Goal: Share content

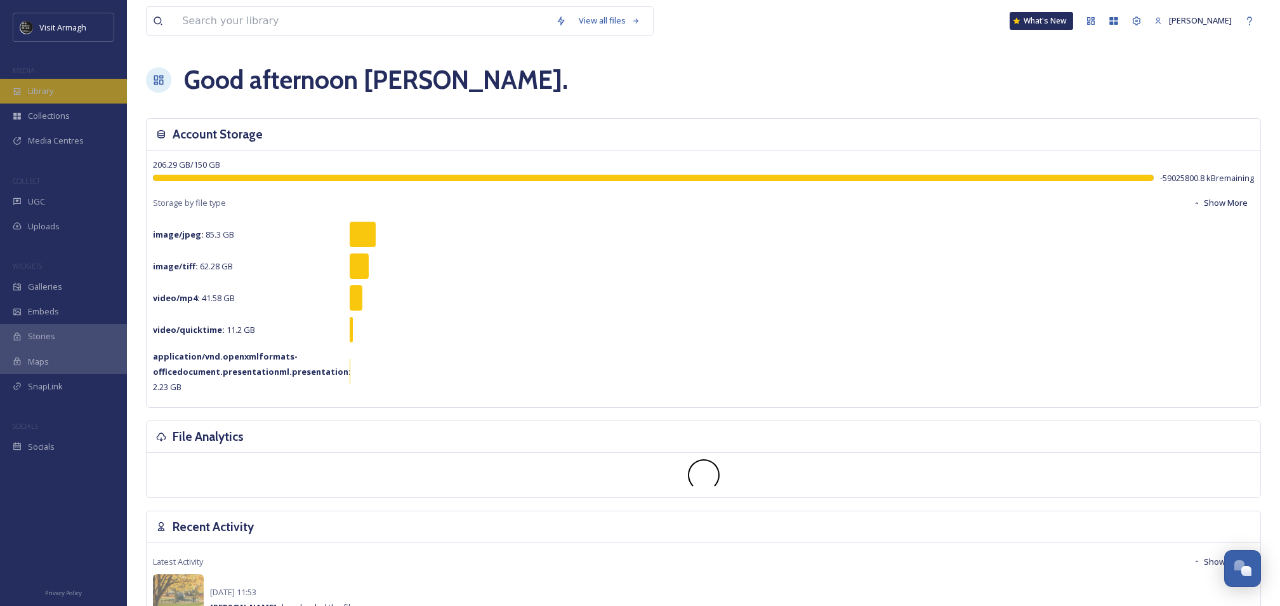
click at [28, 89] on span "Library" at bounding box center [40, 91] width 25 height 12
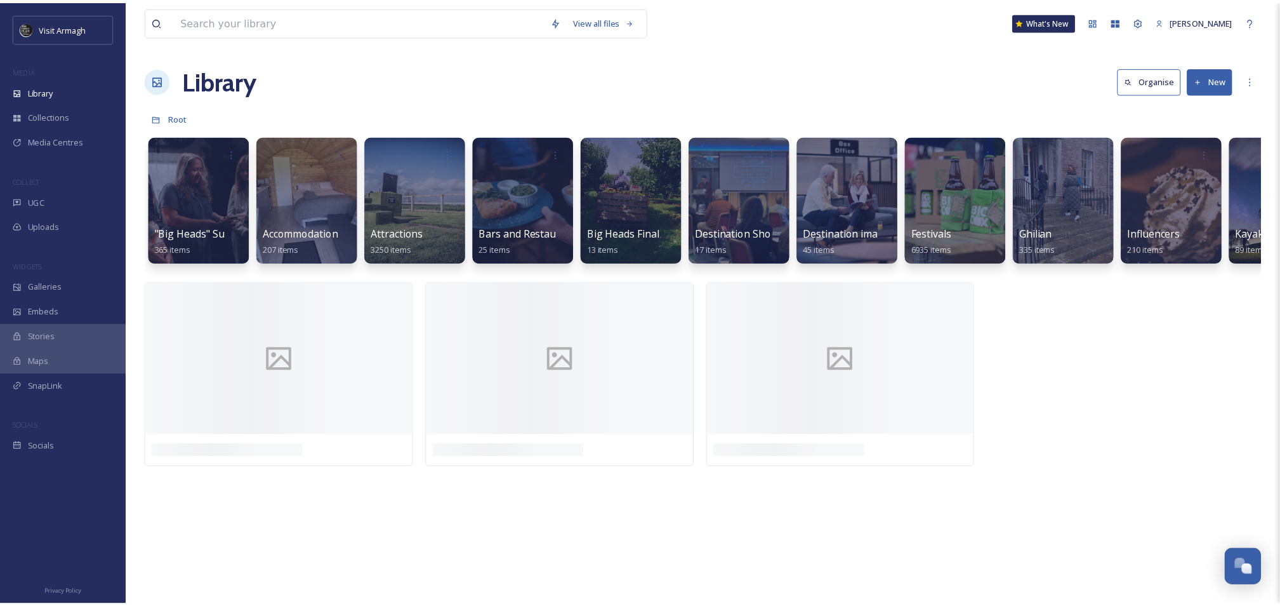
scroll to position [0, 478]
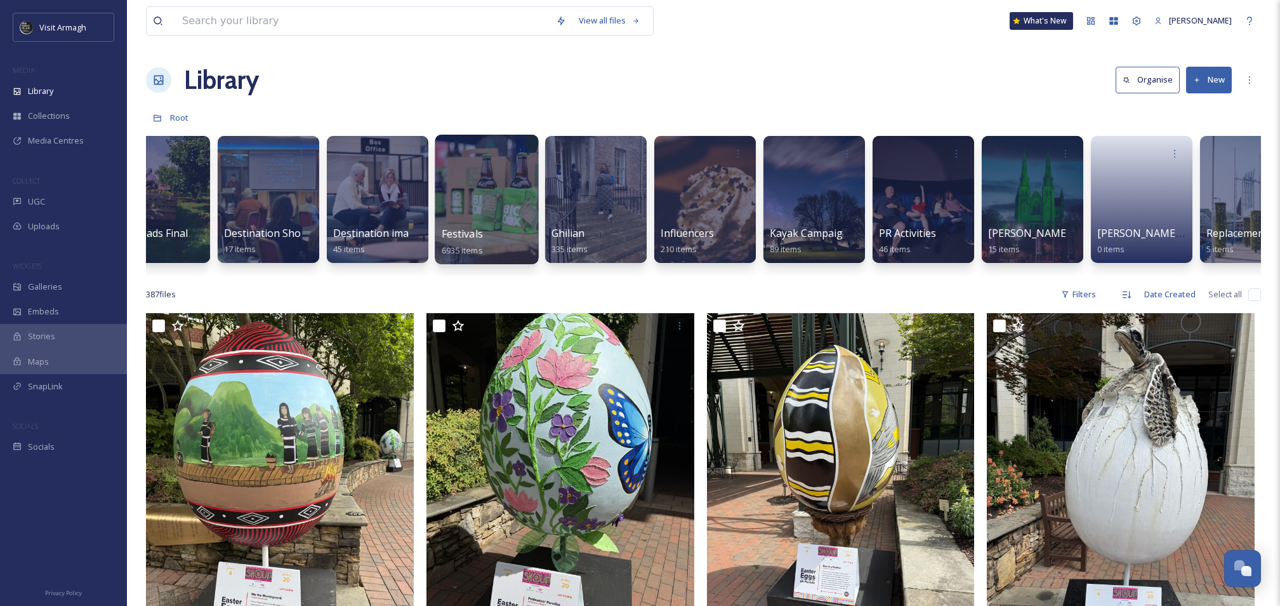
click at [512, 215] on div at bounding box center [486, 199] width 103 height 129
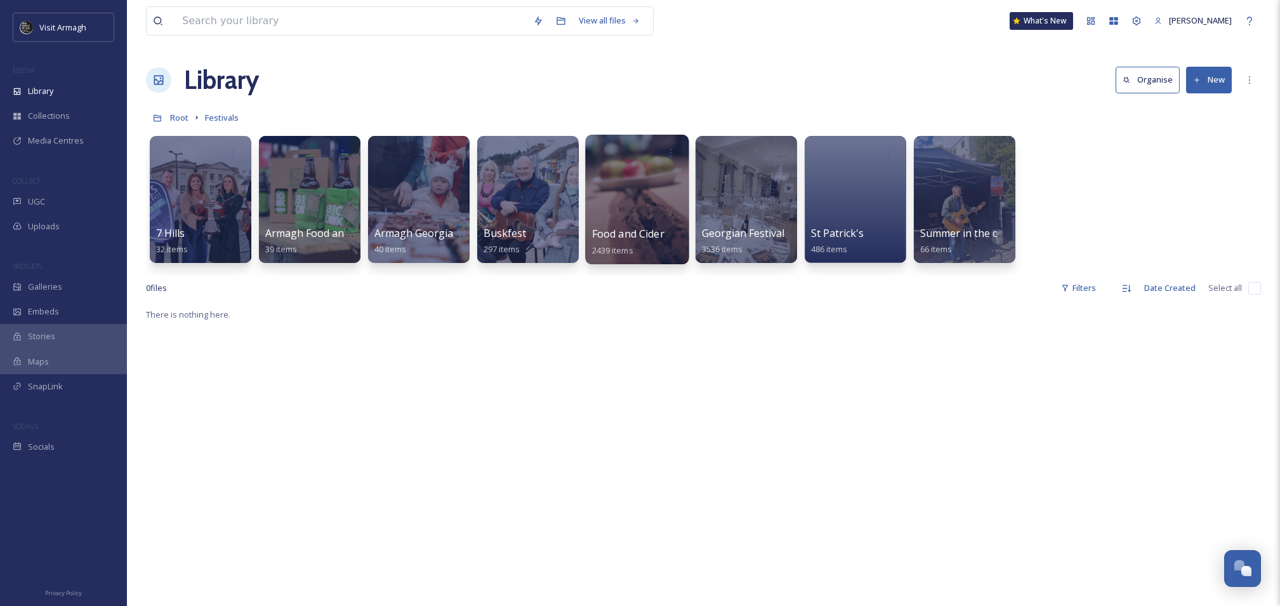
click at [668, 186] on div at bounding box center [636, 199] width 103 height 129
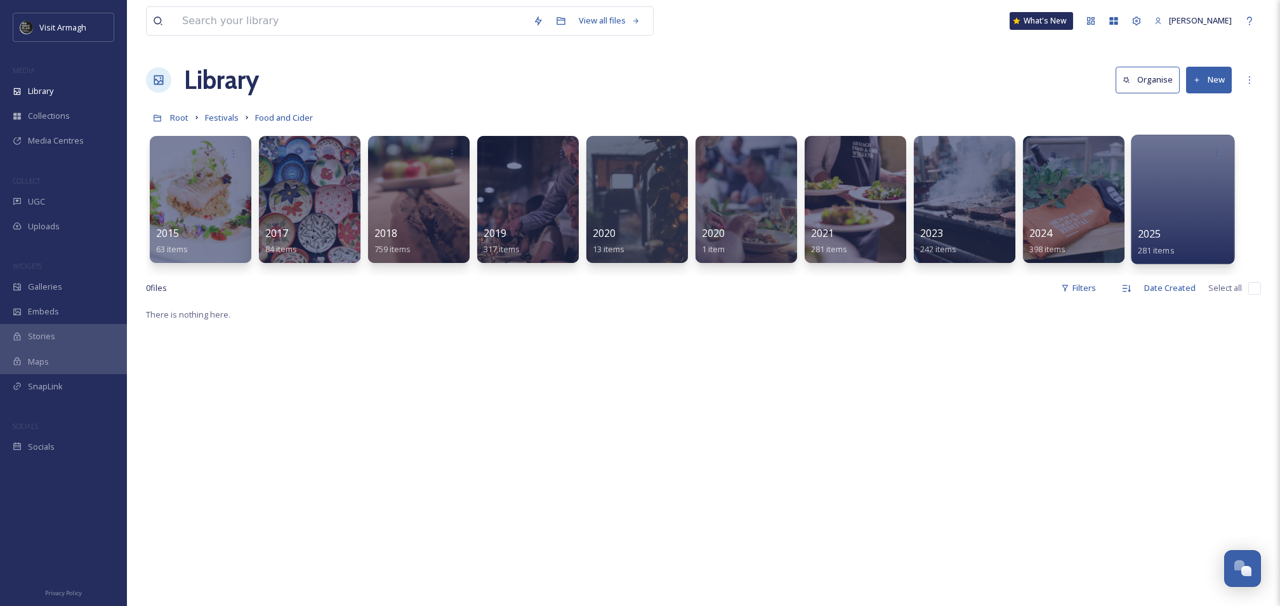
click at [1155, 199] on div at bounding box center [1182, 199] width 103 height 129
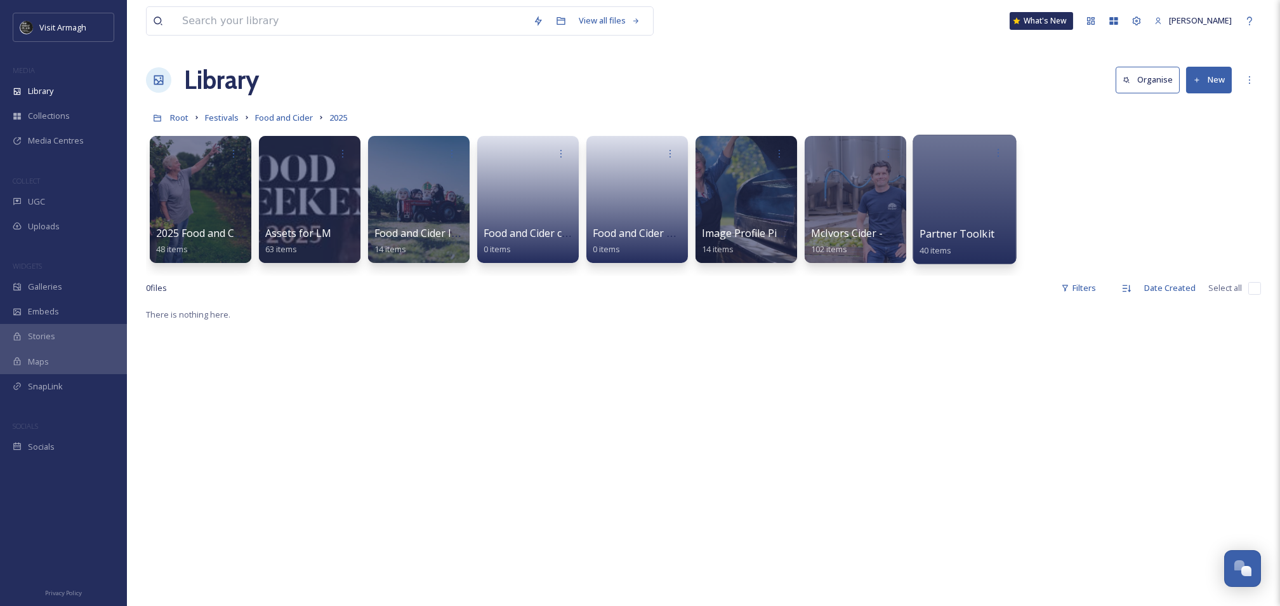
click at [976, 235] on span "Partner Toolkit" at bounding box center [957, 234] width 75 height 14
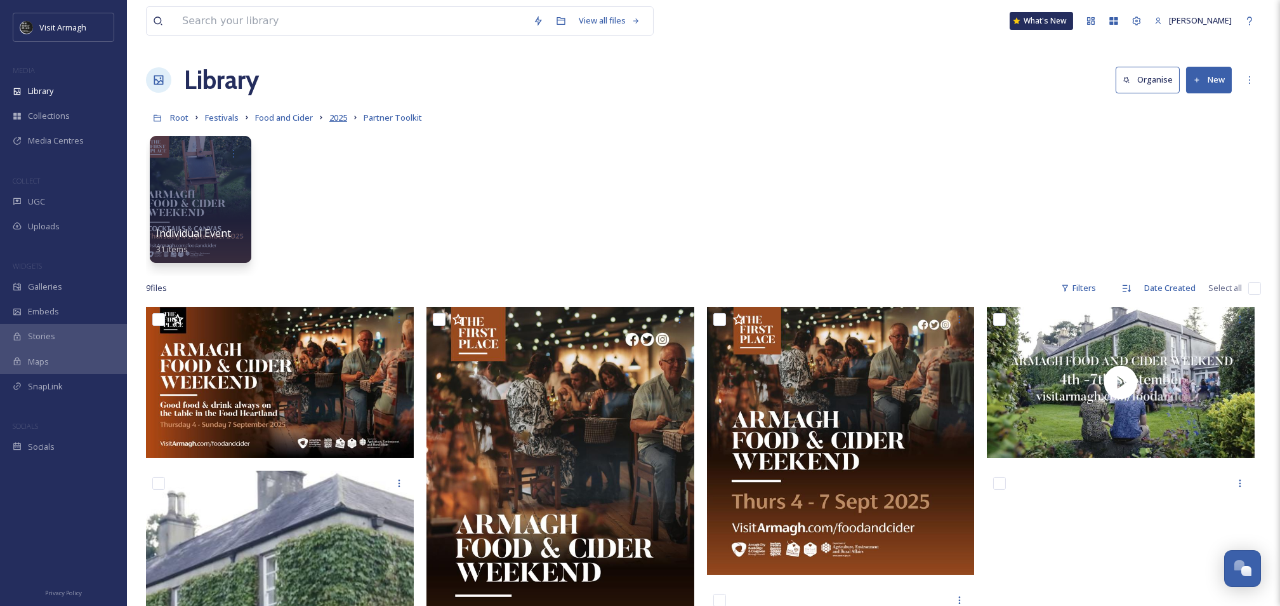
drag, startPoint x: 332, startPoint y: 117, endPoint x: 346, endPoint y: 116, distance: 14.0
click at [332, 117] on span "2025" at bounding box center [338, 117] width 18 height 11
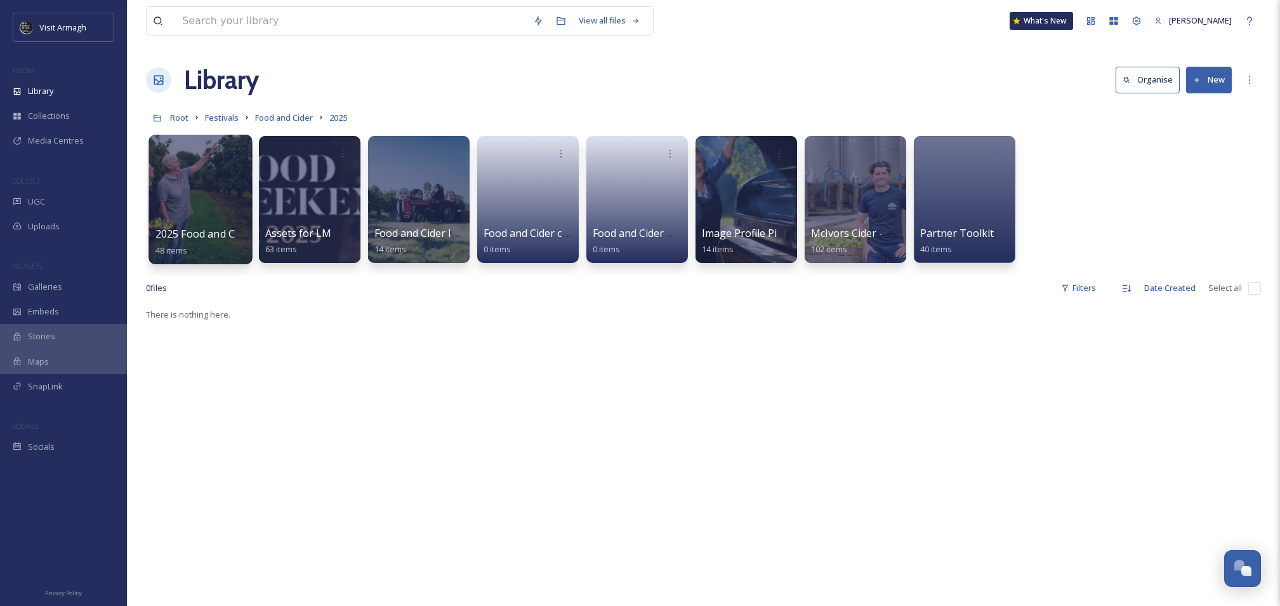
click at [199, 221] on div at bounding box center [200, 199] width 103 height 129
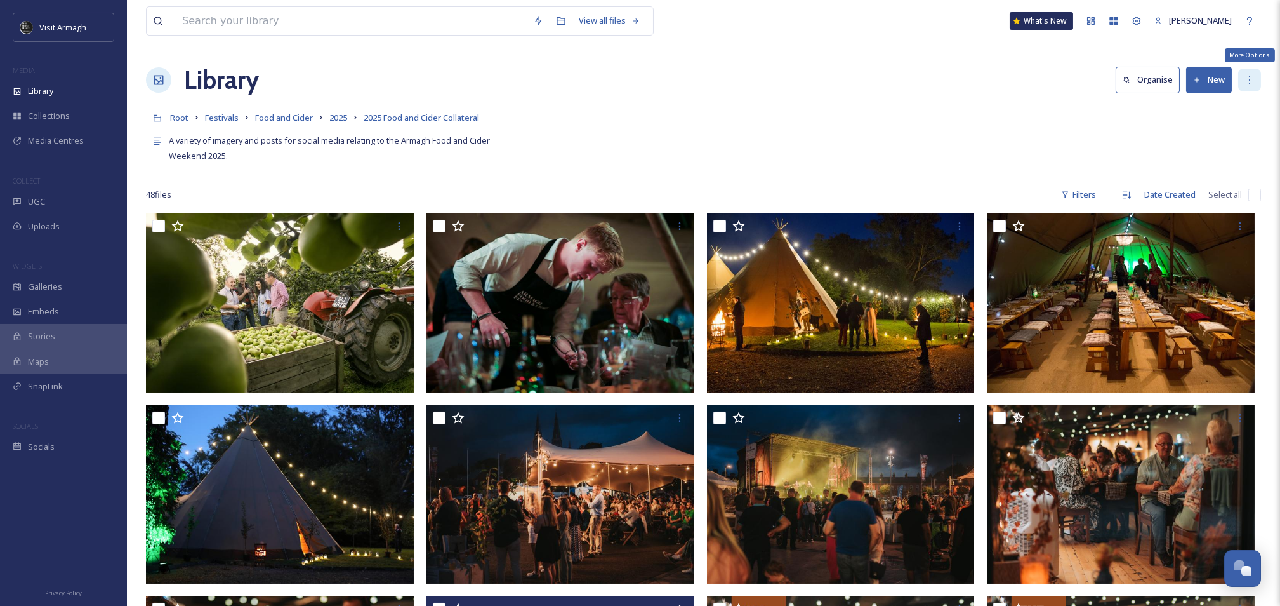
click at [1252, 77] on icon at bounding box center [1250, 80] width 10 height 10
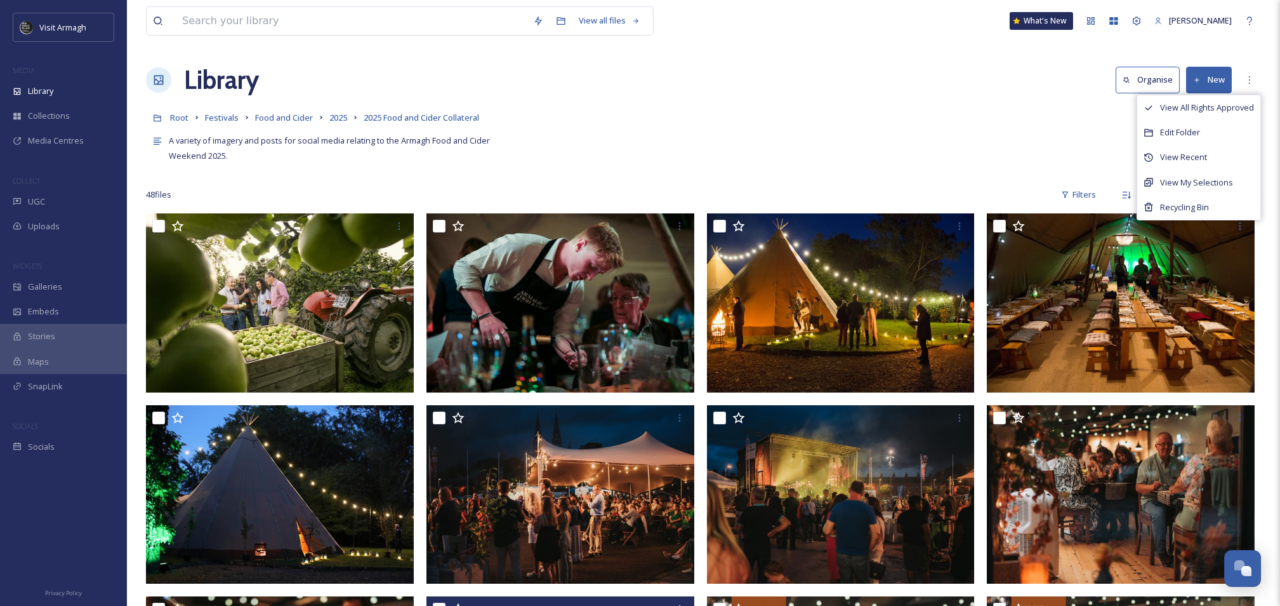
click at [1063, 157] on div "A variety of imagery and posts for social media relating to the Armagh Food and…" at bounding box center [703, 146] width 1115 height 34
click at [398, 114] on span "2025 Food and Cider Collateral" at bounding box center [422, 117] width 116 height 11
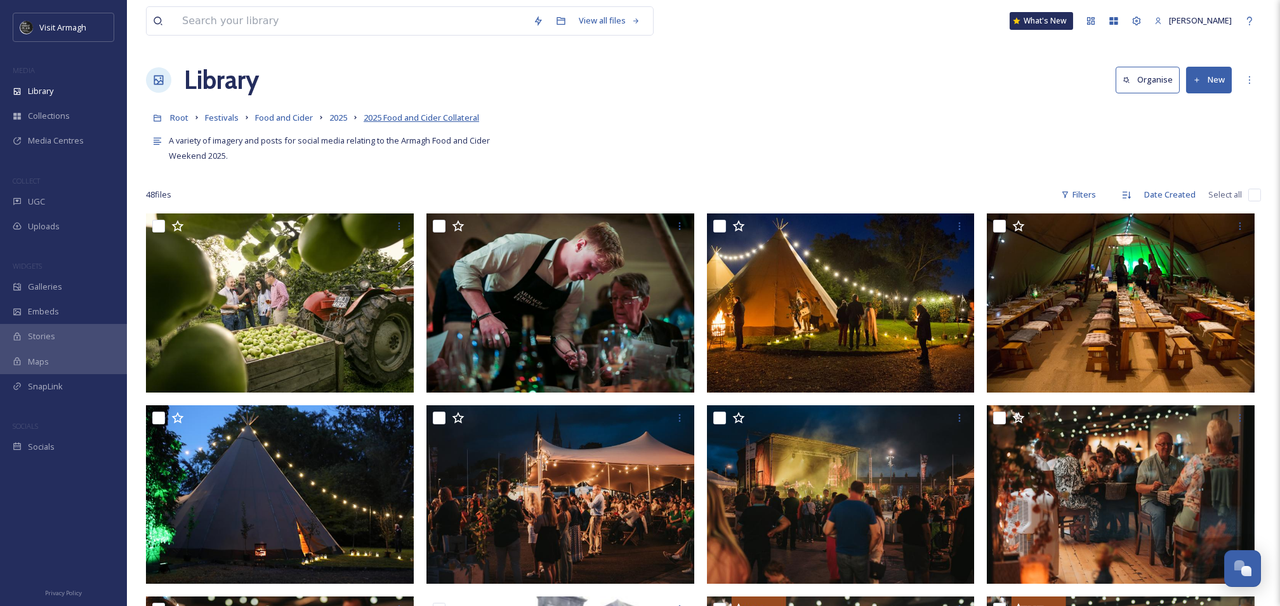
click at [388, 117] on span "2025 Food and Cider Collateral" at bounding box center [422, 117] width 116 height 11
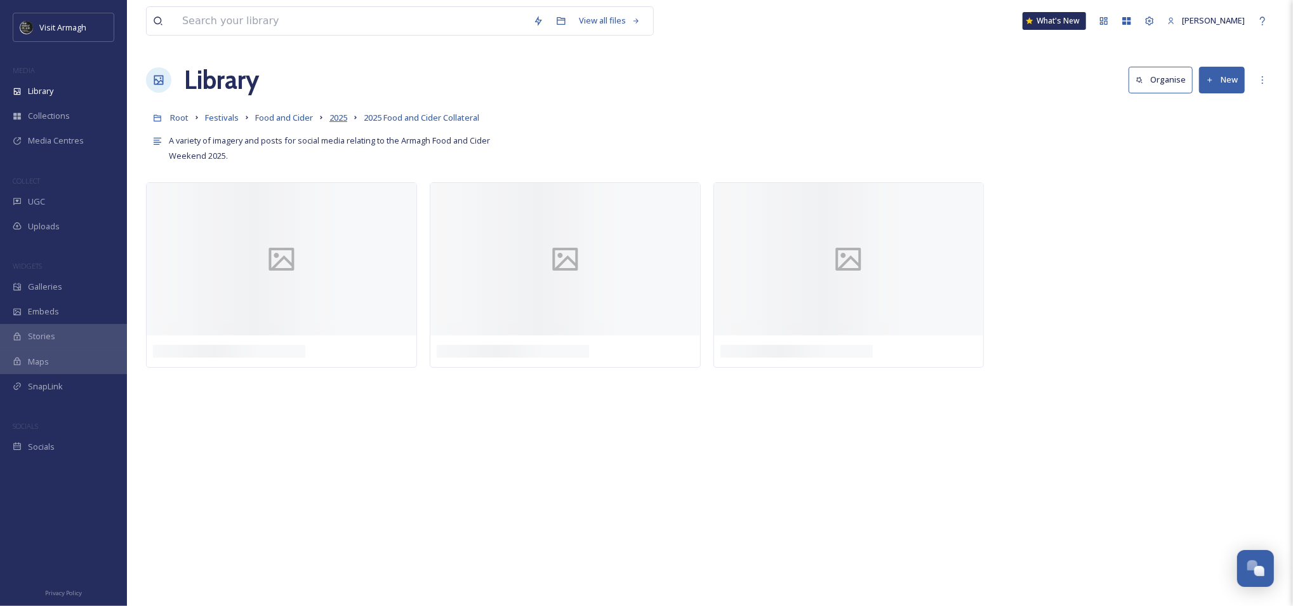
click at [335, 119] on span "2025" at bounding box center [338, 117] width 18 height 11
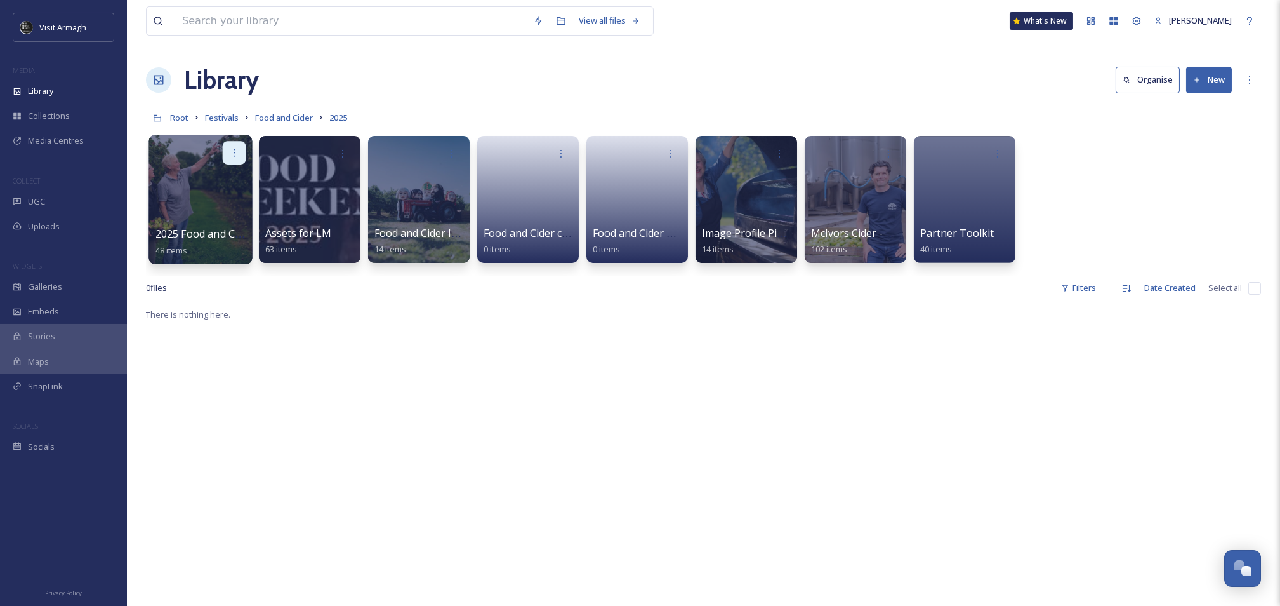
click at [241, 154] on div at bounding box center [234, 152] width 23 height 23
click at [230, 185] on div "Edit / Share" at bounding box center [210, 180] width 70 height 25
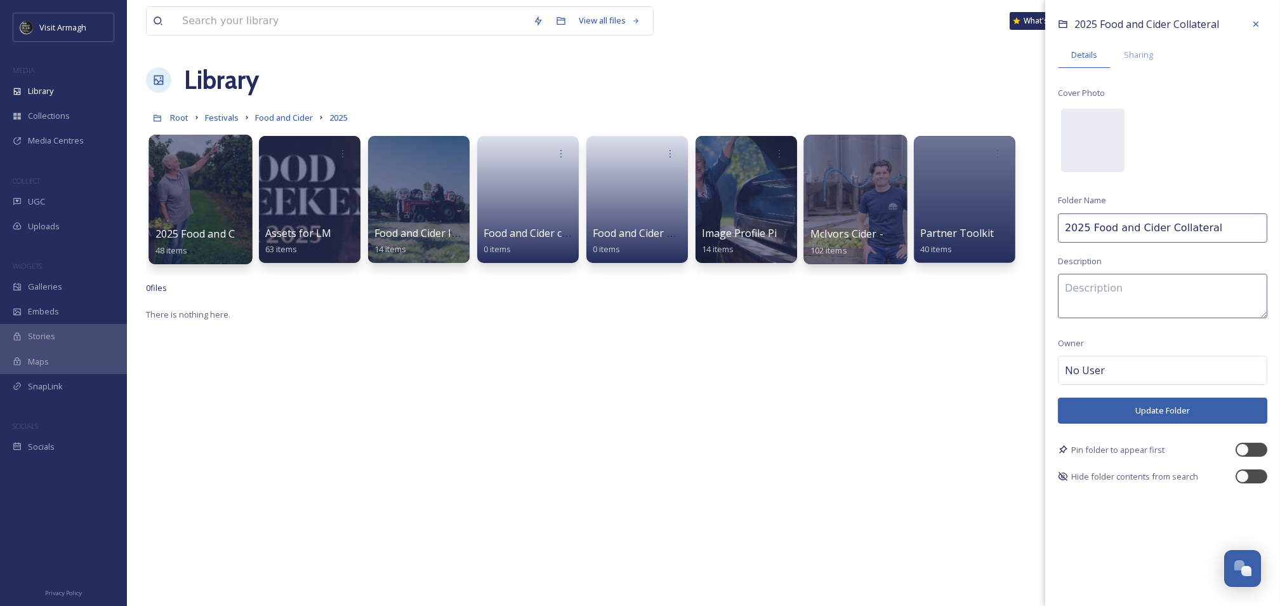
type textarea "A variety of imagery and posts for social media relating to the Armagh Food and…"
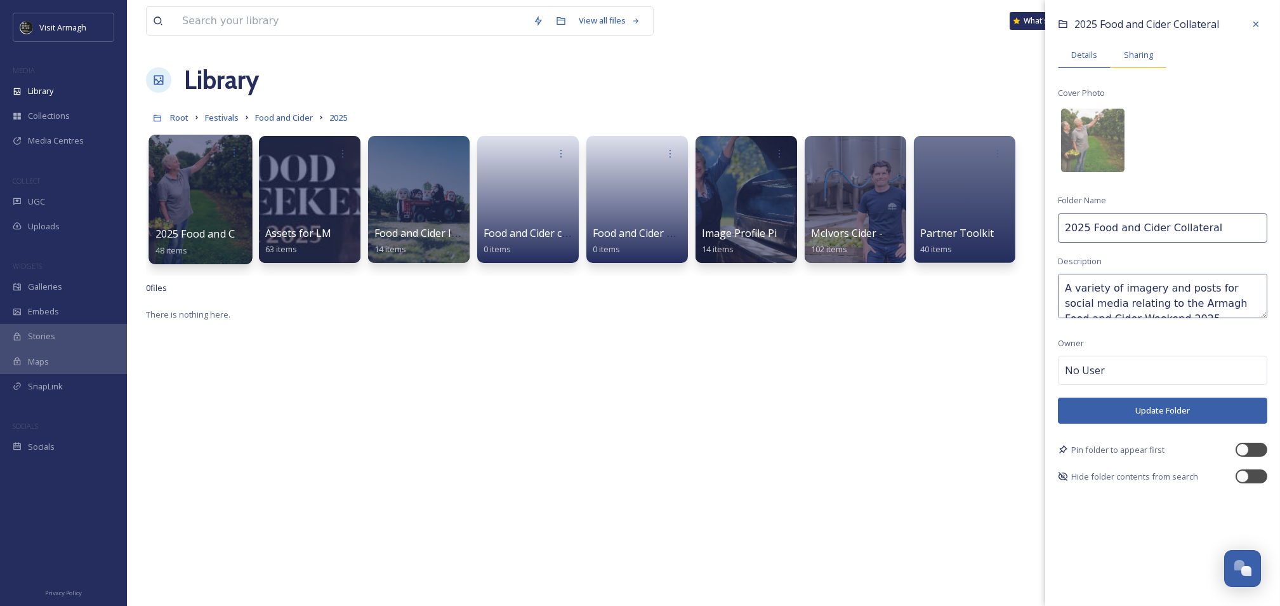
click at [1138, 53] on span "Sharing" at bounding box center [1138, 55] width 29 height 12
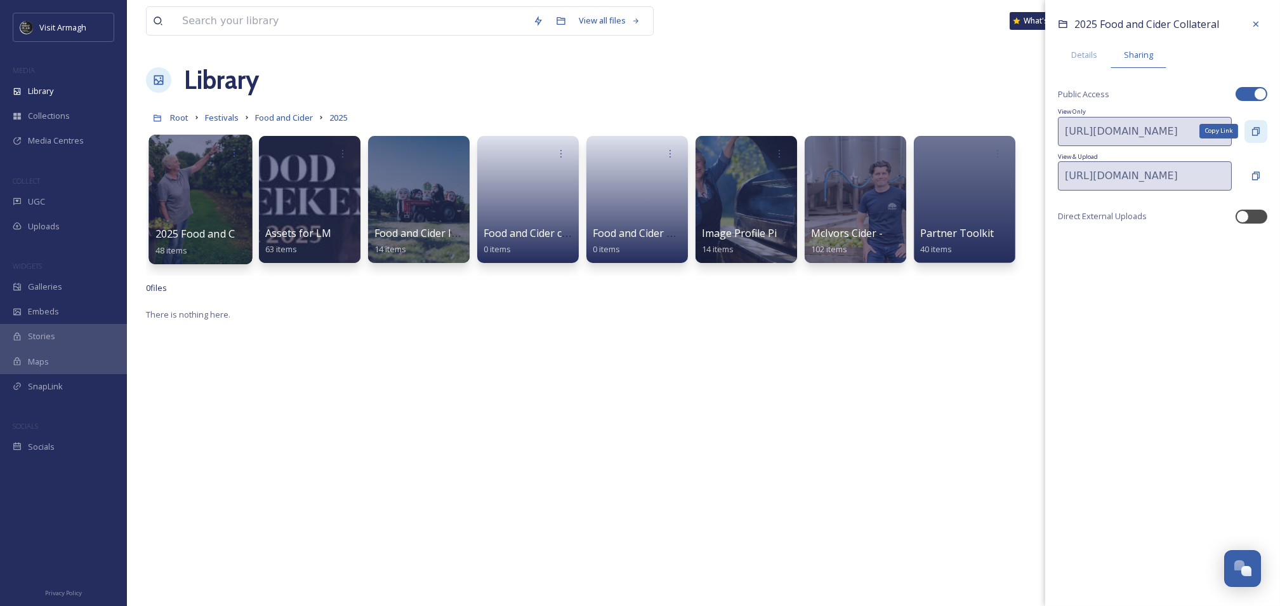
click at [1257, 130] on icon at bounding box center [1256, 131] width 10 height 10
